Goal: Information Seeking & Learning: Learn about a topic

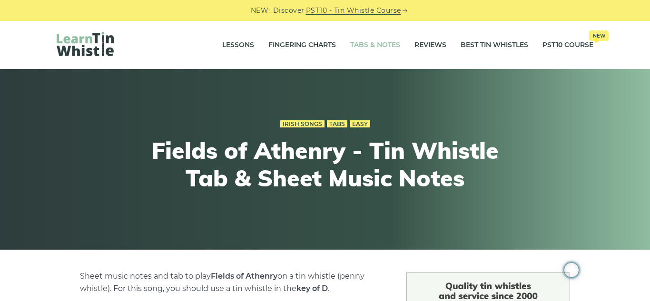
click at [369, 41] on link "Tabs & Notes" at bounding box center [375, 45] width 50 height 24
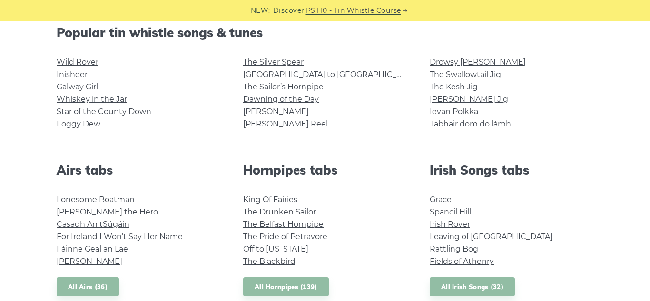
scroll to position [248, 0]
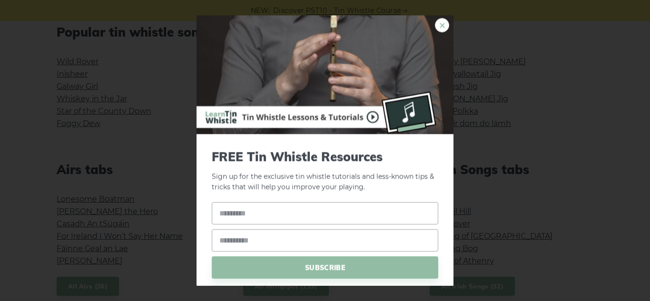
click at [441, 25] on link "×" at bounding box center [442, 25] width 14 height 14
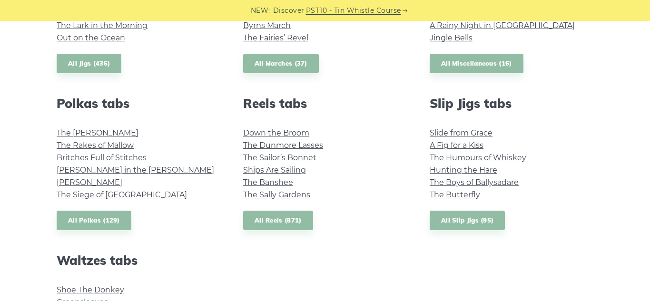
scroll to position [629, 0]
click at [286, 221] on link "All Reels (871)" at bounding box center [278, 220] width 70 height 20
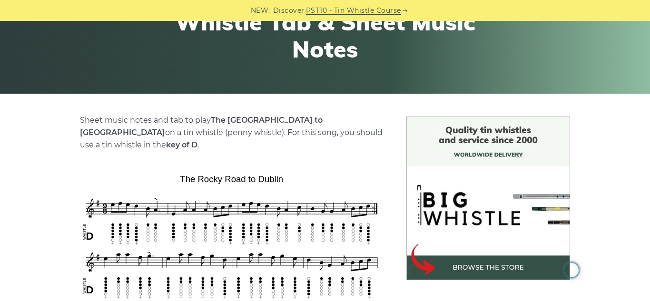
scroll to position [147, 0]
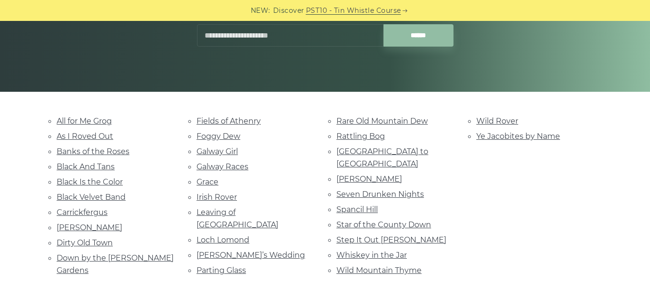
scroll to position [160, 0]
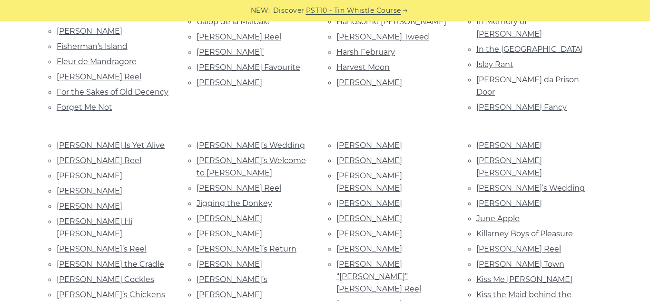
scroll to position [937, 0]
